Goal: Transaction & Acquisition: Purchase product/service

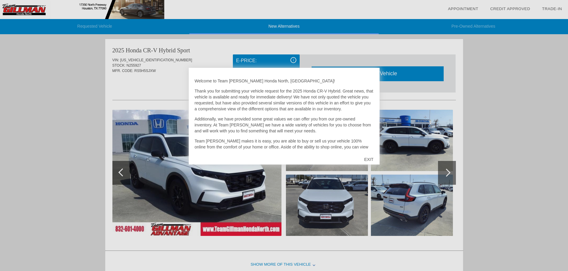
scroll to position [2, 0]
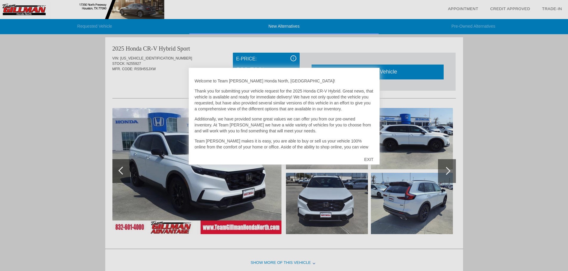
click at [362, 159] on div "EXIT" at bounding box center [368, 160] width 21 height 18
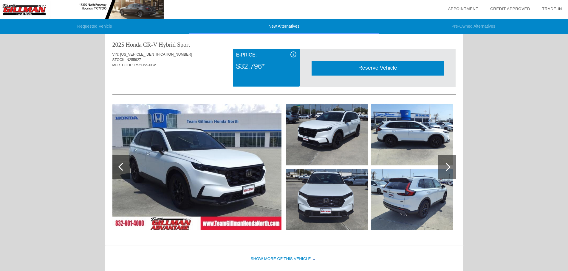
scroll to position [0, 0]
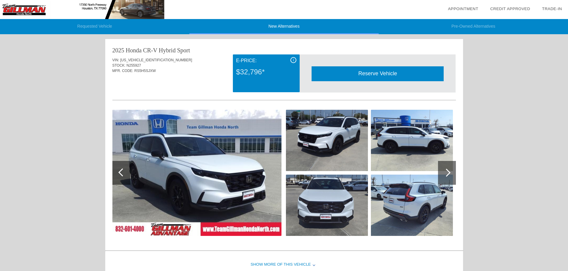
click at [254, 182] on img at bounding box center [196, 173] width 169 height 126
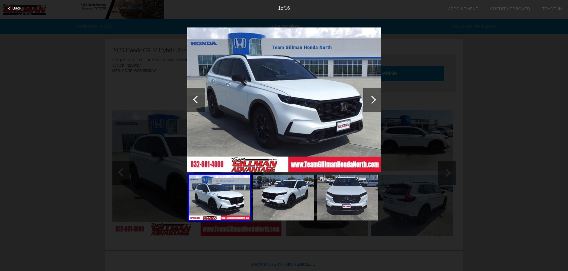
click at [369, 93] on div at bounding box center [372, 100] width 18 height 24
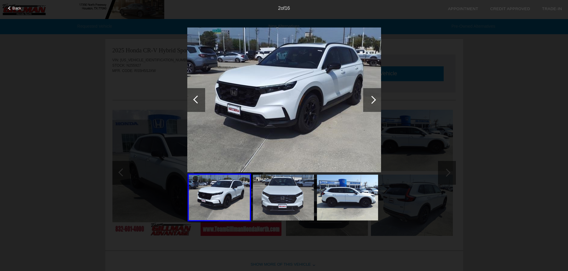
click at [374, 101] on div at bounding box center [372, 100] width 8 height 8
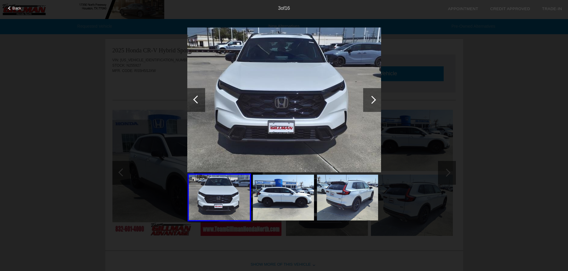
click at [374, 101] on div at bounding box center [372, 100] width 8 height 8
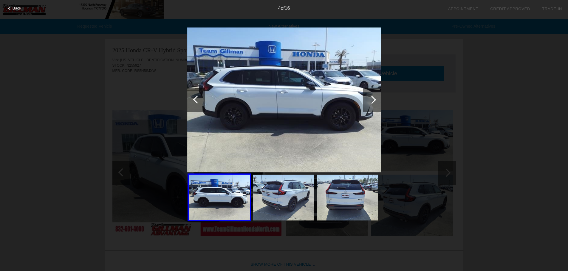
click at [374, 101] on div at bounding box center [372, 100] width 8 height 8
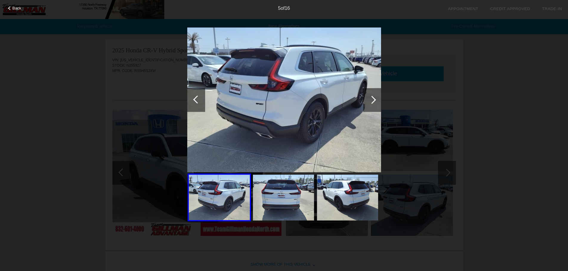
click at [374, 101] on div at bounding box center [372, 100] width 8 height 8
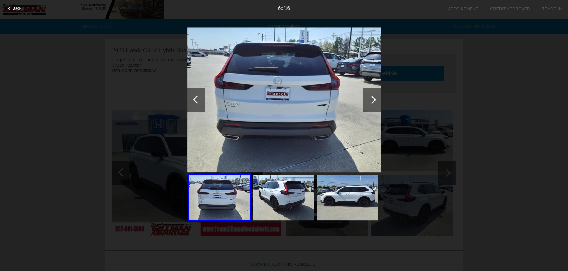
click at [374, 101] on div at bounding box center [372, 100] width 8 height 8
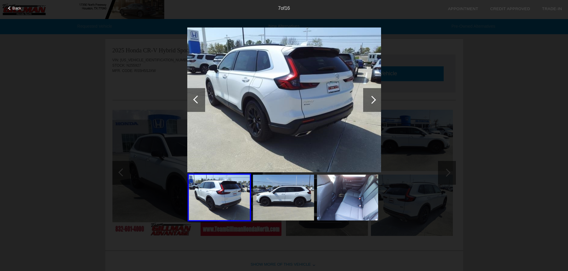
click at [374, 101] on div at bounding box center [372, 100] width 8 height 8
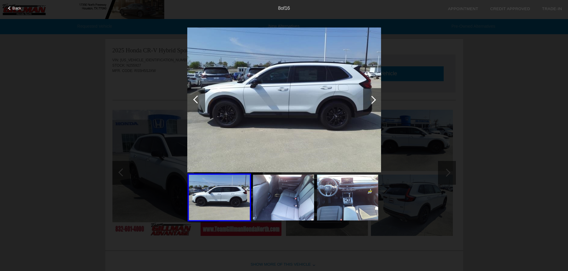
click at [374, 101] on div at bounding box center [372, 100] width 8 height 8
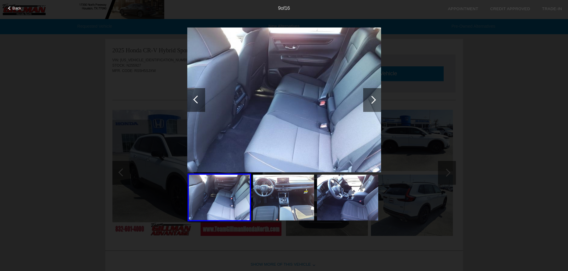
click at [480, 106] on div "Back 9 of 16" at bounding box center [284, 135] width 568 height 271
click at [485, 27] on div "Back 9 of 16" at bounding box center [284, 135] width 568 height 271
click at [15, 6] on div "9 of 16" at bounding box center [284, 6] width 568 height 12
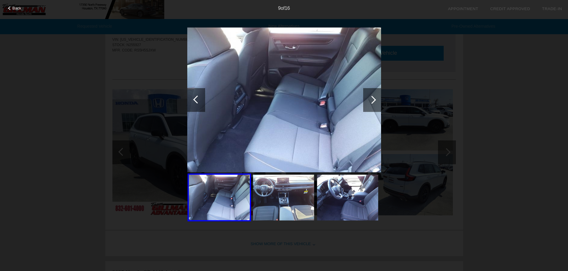
scroll to position [89, 0]
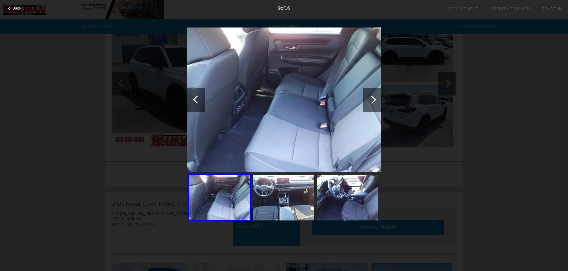
click at [374, 96] on div at bounding box center [372, 100] width 18 height 24
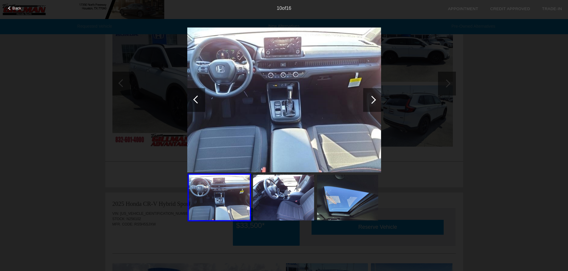
click at [374, 96] on div at bounding box center [372, 100] width 18 height 24
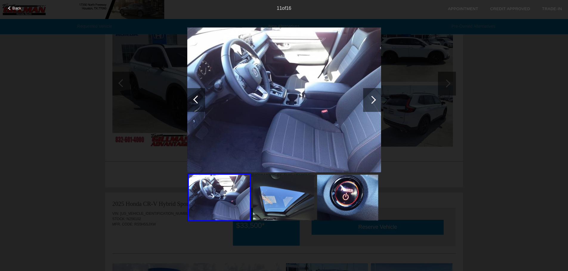
click at [374, 96] on div at bounding box center [372, 100] width 18 height 24
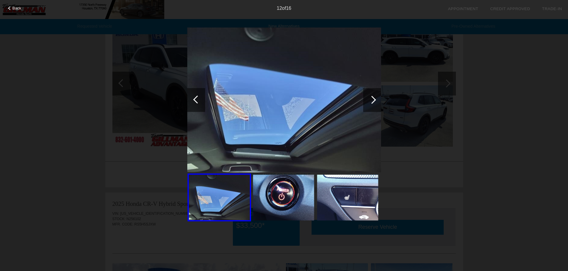
click at [374, 96] on div at bounding box center [372, 100] width 18 height 24
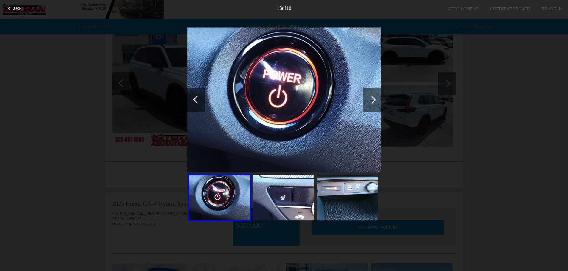
click at [375, 95] on div at bounding box center [372, 100] width 18 height 24
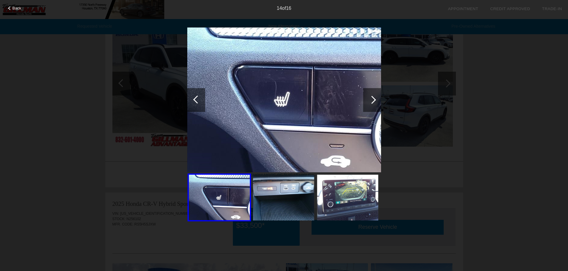
click at [375, 95] on div at bounding box center [372, 100] width 18 height 24
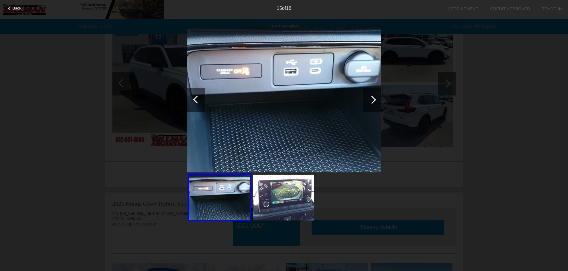
click at [375, 95] on div at bounding box center [372, 100] width 18 height 24
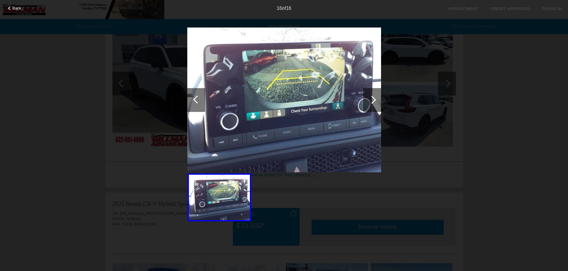
click at [15, 8] on span "Back" at bounding box center [17, 8] width 9 height 4
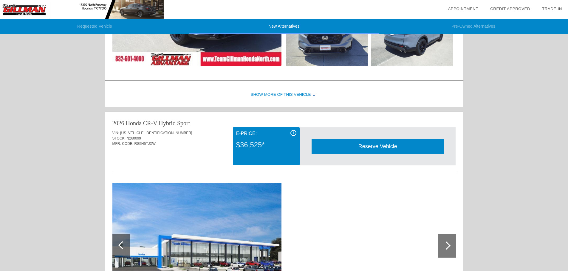
scroll to position [358, 0]
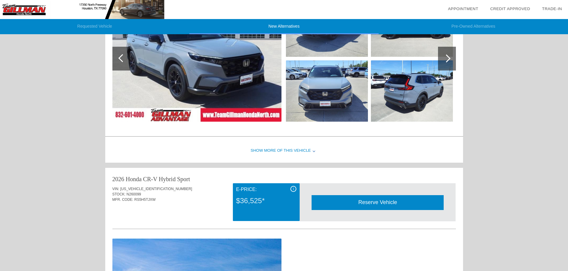
click at [283, 146] on div "Show More of this Vehicle" at bounding box center [284, 151] width 358 height 24
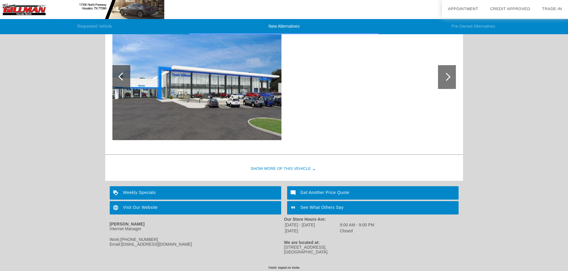
scroll to position [706, 0]
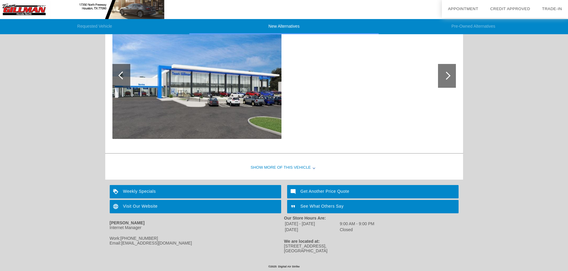
click at [153, 193] on div "Weekly Specials" at bounding box center [195, 191] width 171 height 13
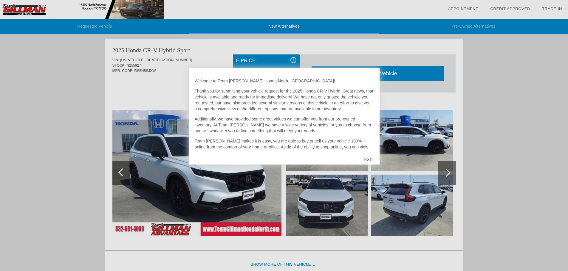
scroll to position [245, 0]
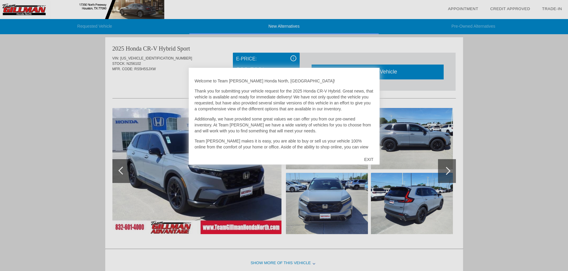
click at [366, 160] on div "EXIT" at bounding box center [368, 160] width 21 height 18
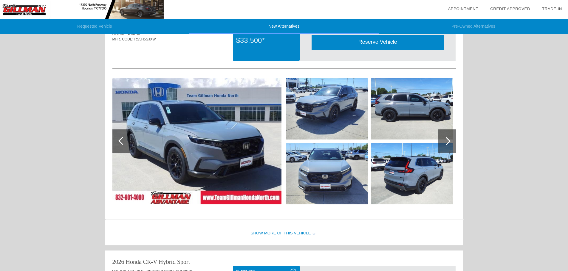
scroll to position [305, 0]
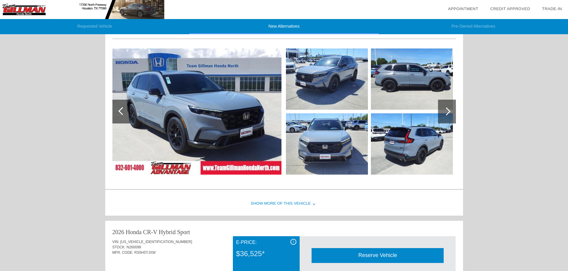
click at [213, 129] on img at bounding box center [196, 112] width 169 height 126
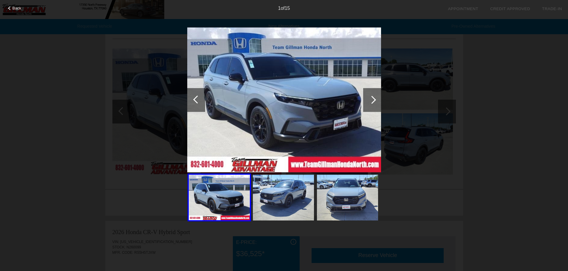
click at [488, 91] on div "Back 1 of 15" at bounding box center [284, 135] width 568 height 271
click at [126, 147] on div "Back 1 of 15" at bounding box center [284, 135] width 568 height 271
click at [12, 9] on div "Back" at bounding box center [15, 7] width 30 height 3
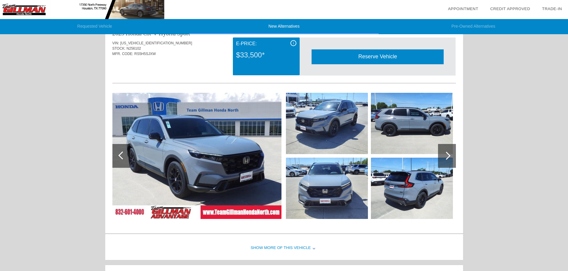
scroll to position [275, 0]
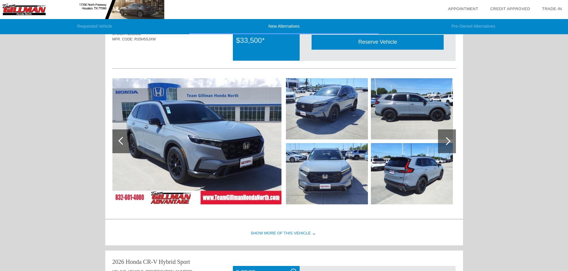
click at [285, 232] on div "Show More of this Vehicle" at bounding box center [284, 234] width 358 height 24
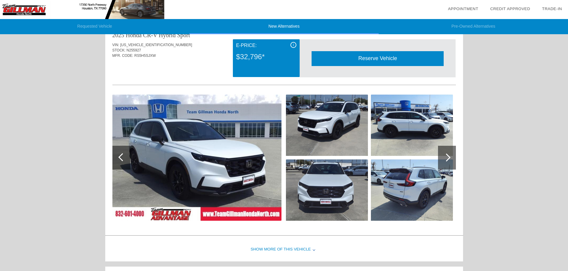
scroll to position [0, 0]
